Goal: Register for event/course

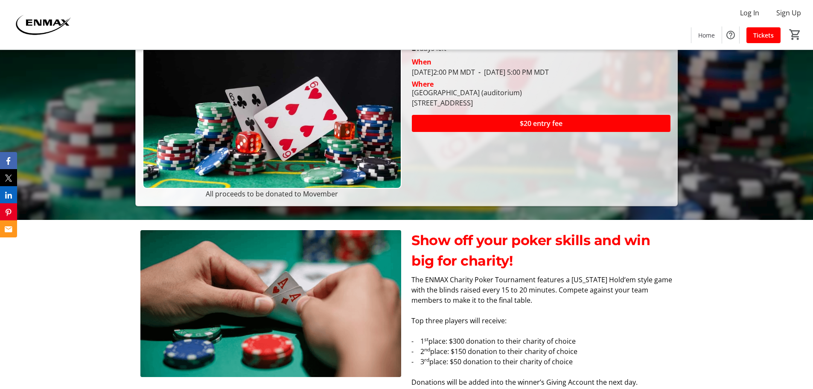
scroll to position [171, 0]
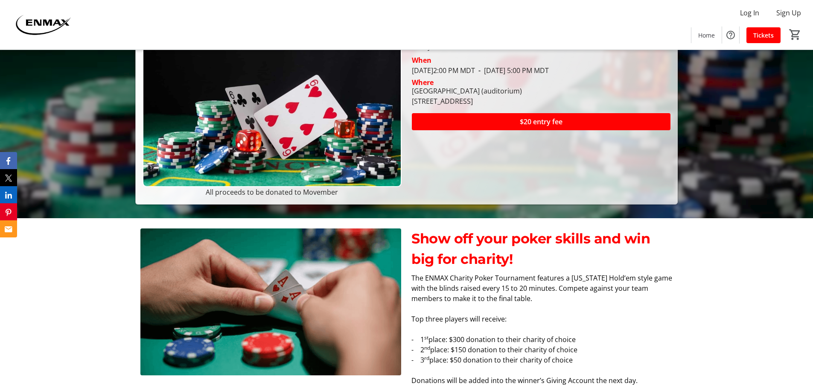
drag, startPoint x: 69, startPoint y: 257, endPoint x: 40, endPoint y: 285, distance: 40.5
drag, startPoint x: 40, startPoint y: 285, endPoint x: 35, endPoint y: 308, distance: 23.2
drag, startPoint x: 35, startPoint y: 308, endPoint x: 30, endPoint y: 321, distance: 13.6
drag, startPoint x: 30, startPoint y: 321, endPoint x: 600, endPoint y: 280, distance: 571.5
click at [600, 280] on span "The ENMAX Charity Poker Tournament features a [US_STATE] Hold‘em style game wit…" at bounding box center [542, 288] width 261 height 30
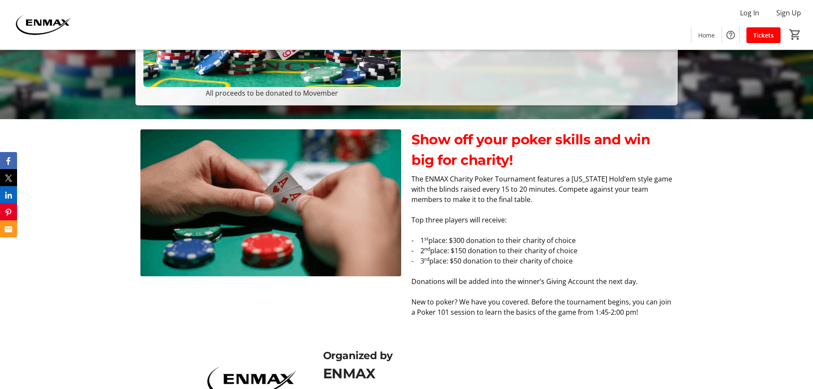
scroll to position [334, 0]
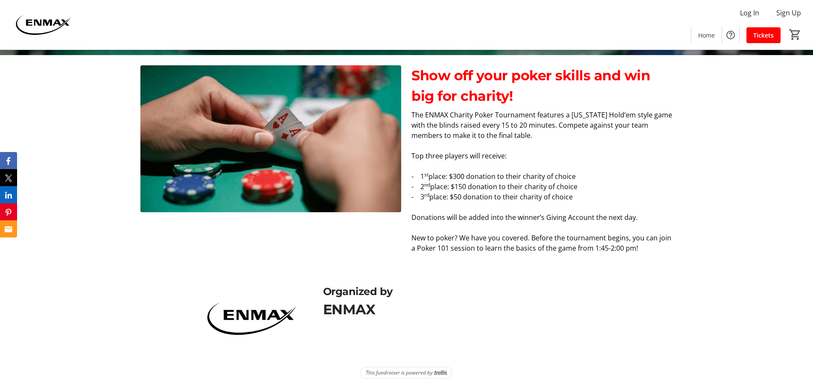
drag, startPoint x: 553, startPoint y: 249, endPoint x: 381, endPoint y: 249, distance: 171.2
click at [381, 249] on div at bounding box center [270, 164] width 261 height 198
drag, startPoint x: 449, startPoint y: 236, endPoint x: 402, endPoint y: 242, distance: 46.9
click at [402, 242] on div at bounding box center [270, 164] width 271 height 198
click at [489, 228] on p at bounding box center [542, 227] width 261 height 10
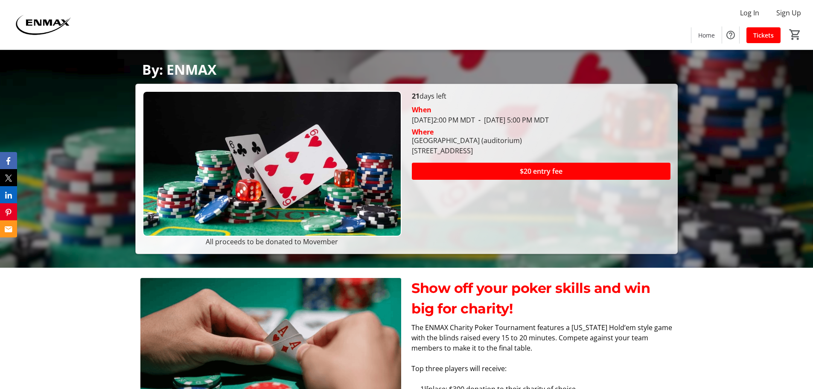
scroll to position [120, 0]
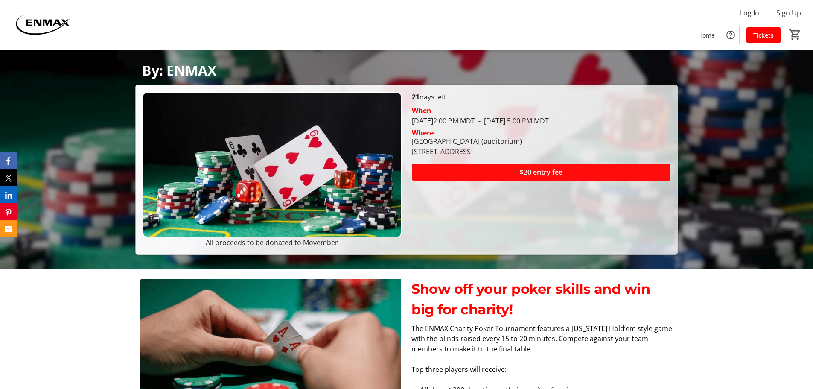
click at [468, 174] on span at bounding box center [541, 172] width 259 height 20
